Goal: Task Accomplishment & Management: Manage account settings

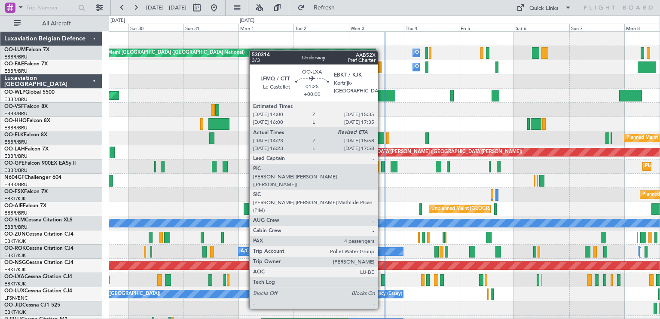
click at [382, 277] on div at bounding box center [383, 280] width 4 height 12
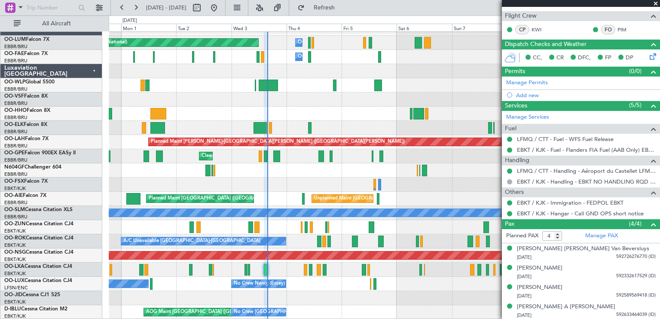
scroll to position [10, 0]
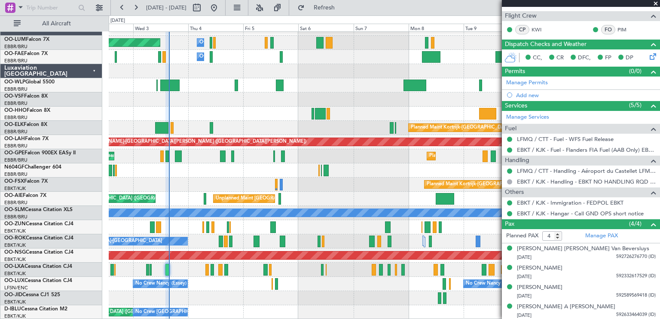
click at [225, 162] on div "Planned Maint [GEOGRAPHIC_DATA] ([GEOGRAPHIC_DATA] National) Owner [GEOGRAPHIC_…" at bounding box center [384, 170] width 551 height 298
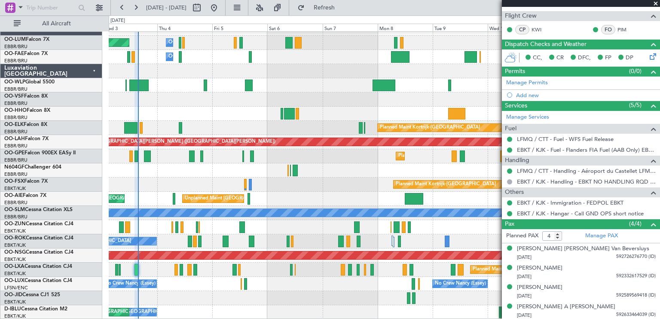
click at [343, 108] on div at bounding box center [384, 114] width 551 height 14
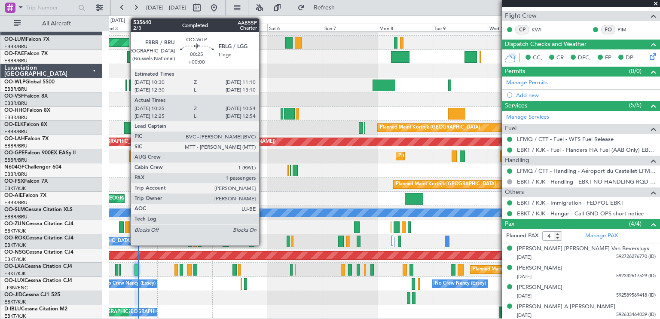
click at [126, 85] on div at bounding box center [126, 86] width 1 height 12
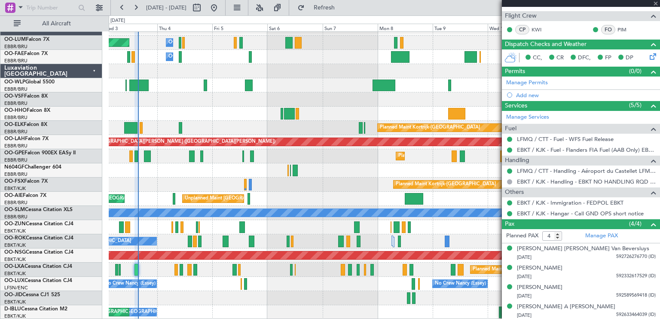
type input "10:35"
type input "10:49"
type input "1"
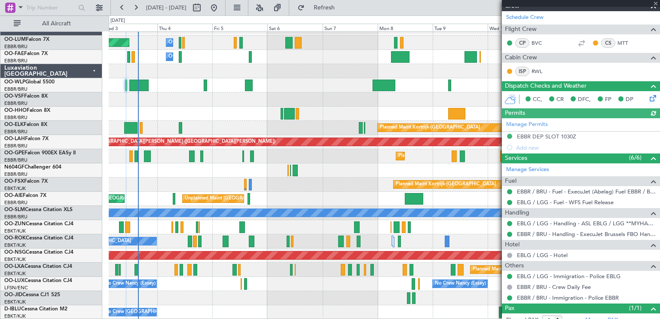
scroll to position [151, 0]
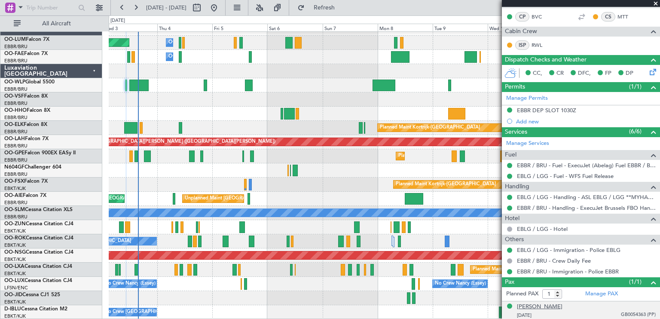
click at [546, 306] on div "[PERSON_NAME]" at bounding box center [540, 307] width 46 height 9
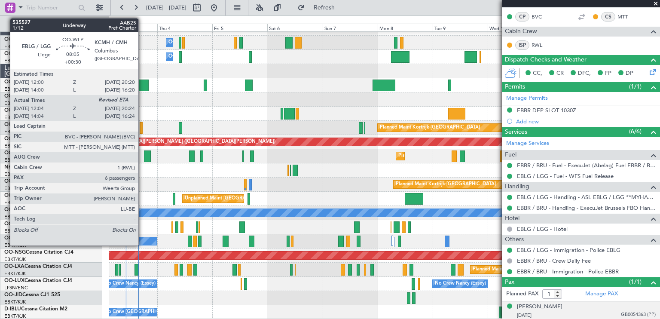
click at [142, 87] on div at bounding box center [138, 86] width 19 height 12
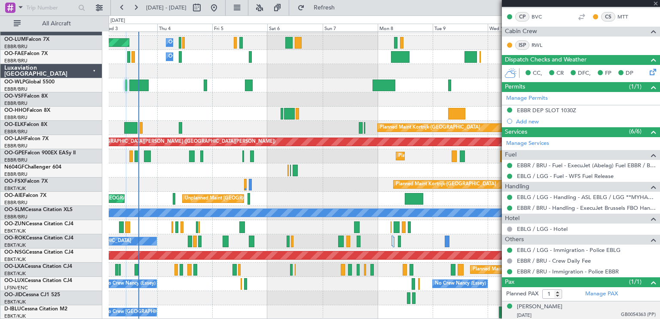
type input "+00:30"
type input "12:14"
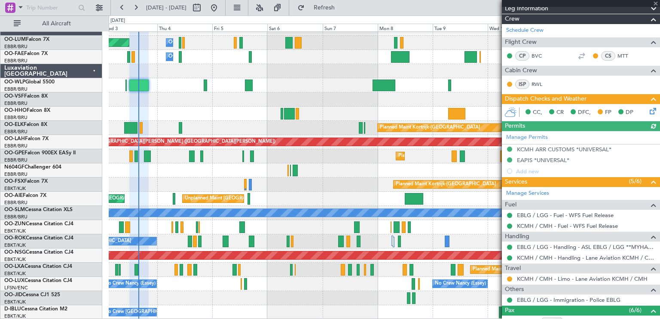
scroll to position [291, 0]
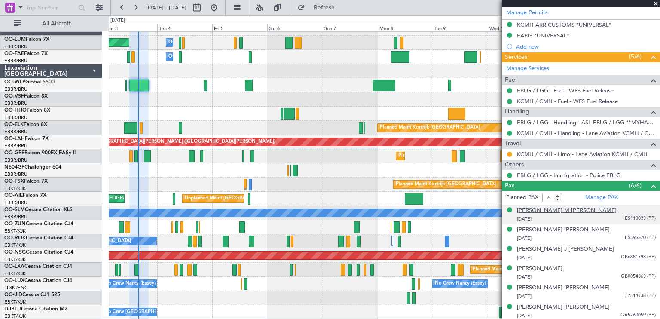
click at [545, 206] on div "[PERSON_NAME] M [PERSON_NAME]" at bounding box center [567, 210] width 100 height 9
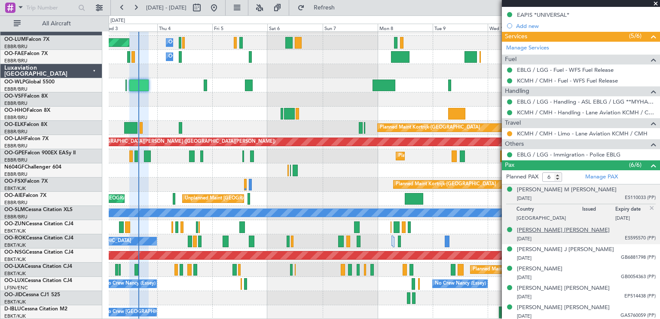
scroll to position [312, 0]
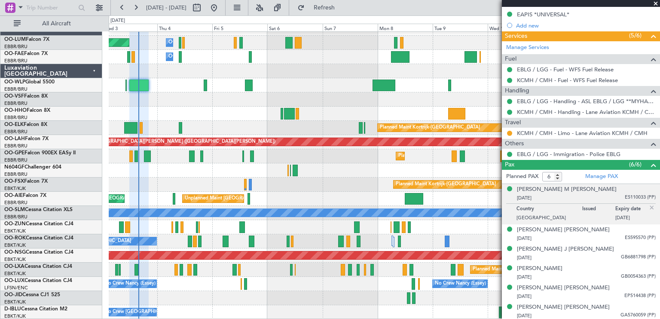
click at [659, 1] on span at bounding box center [656, 4] width 9 height 8
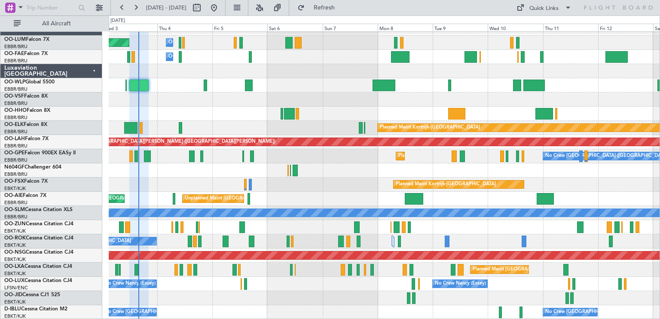
type input "0"
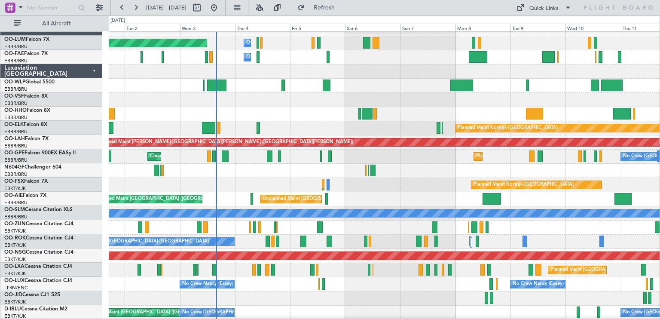
scroll to position [3, 0]
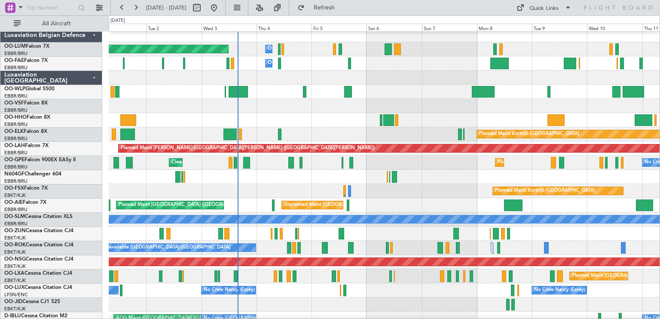
click at [251, 199] on div "Unplanned Maint [GEOGRAPHIC_DATA] ([GEOGRAPHIC_DATA] National) Planned Maint [G…" at bounding box center [384, 205] width 551 height 14
